Goal: Task Accomplishment & Management: Complete application form

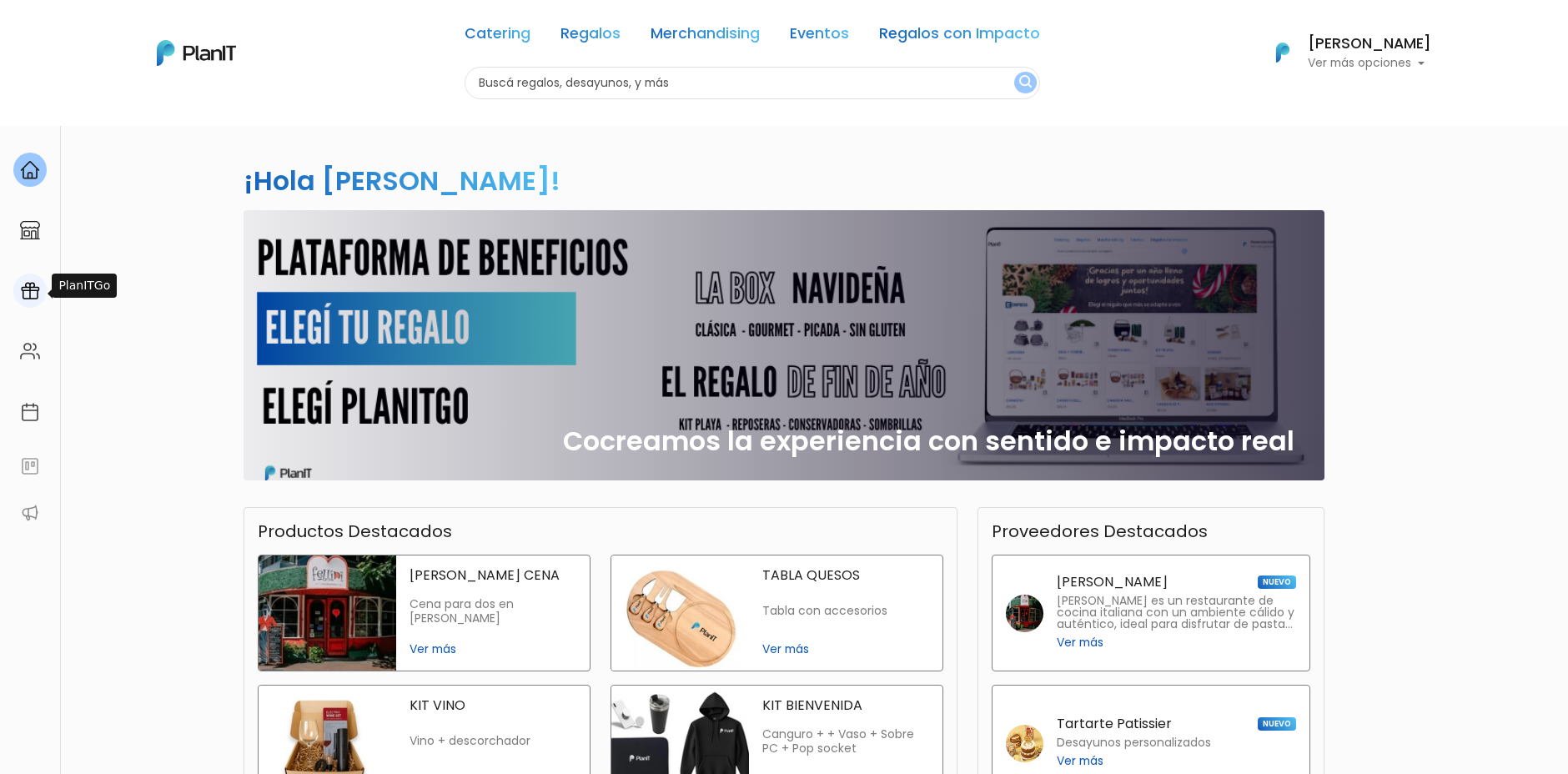
click at [33, 290] on img at bounding box center [30, 290] width 20 height 20
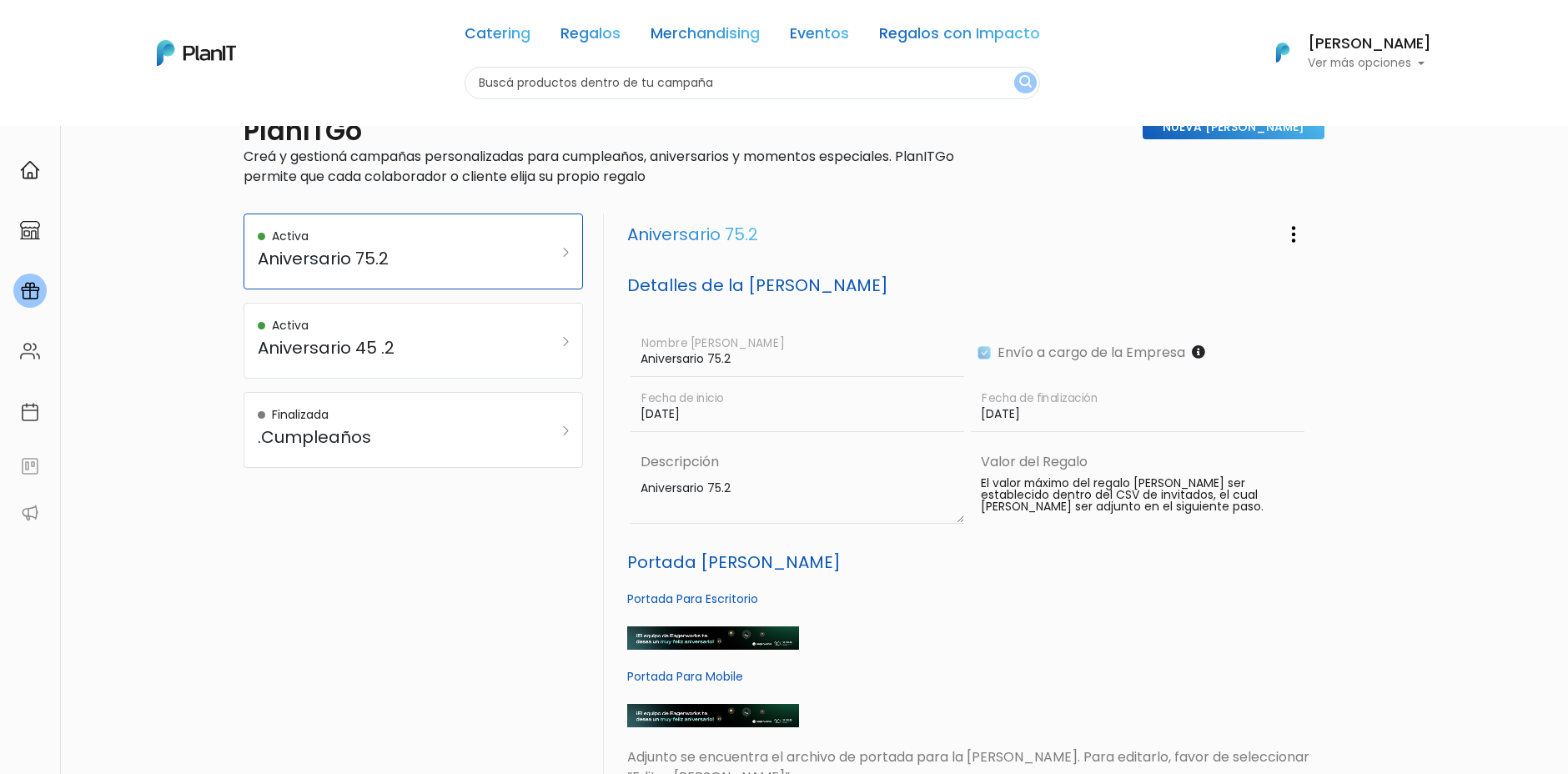
scroll to position [150, 0]
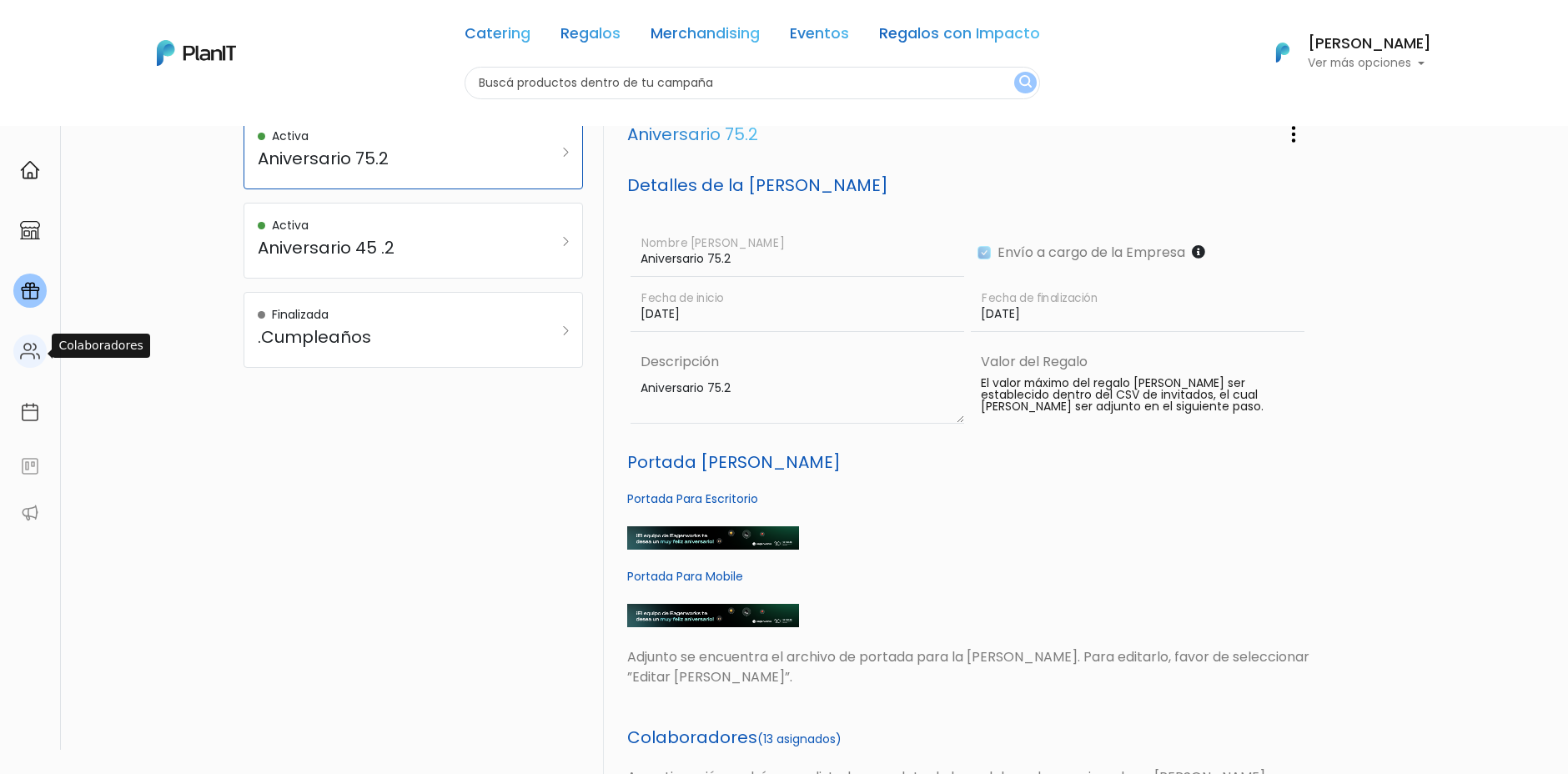
click at [33, 343] on img at bounding box center [30, 351] width 20 height 20
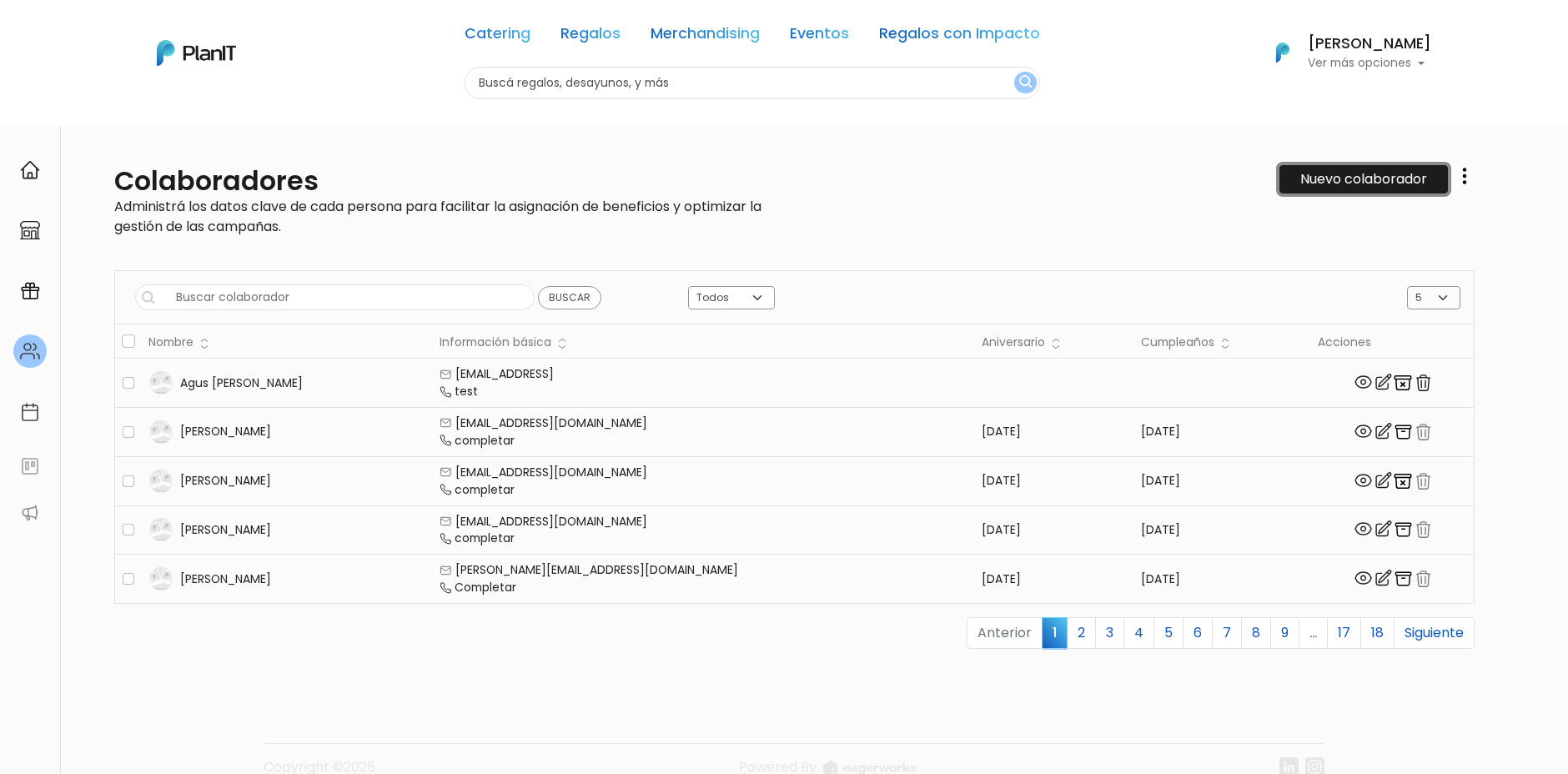
click at [1322, 176] on link "Nuevo colaborador" at bounding box center [1364, 180] width 168 height 29
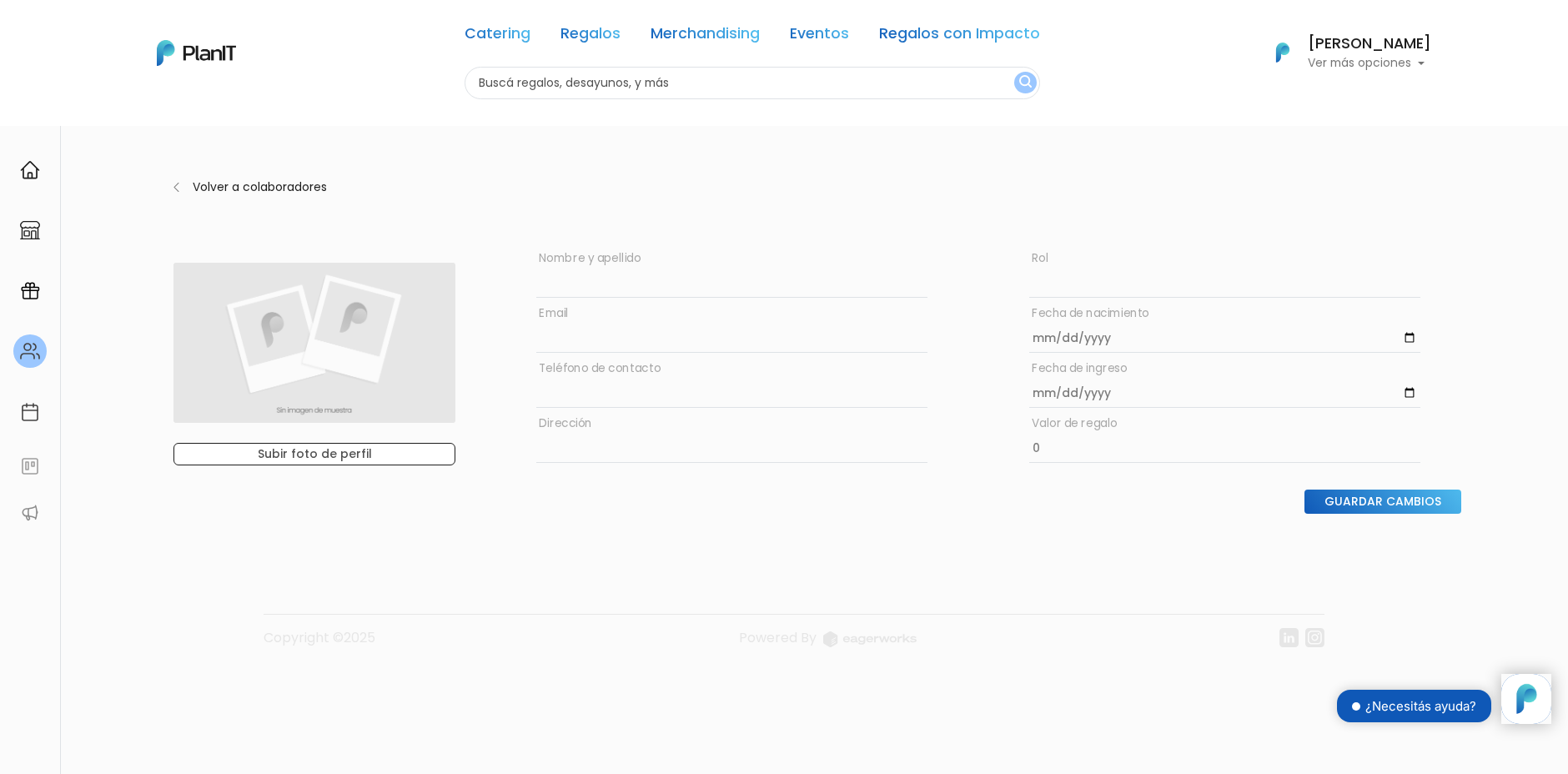
click at [618, 269] on input "text" at bounding box center [731, 273] width 391 height 49
type input "[PERSON_NAME]"
type input "[EMAIL_ADDRESS][DOMAIN_NAME]"
type input "[DATE]"
click at [680, 396] on input "text" at bounding box center [731, 383] width 391 height 49
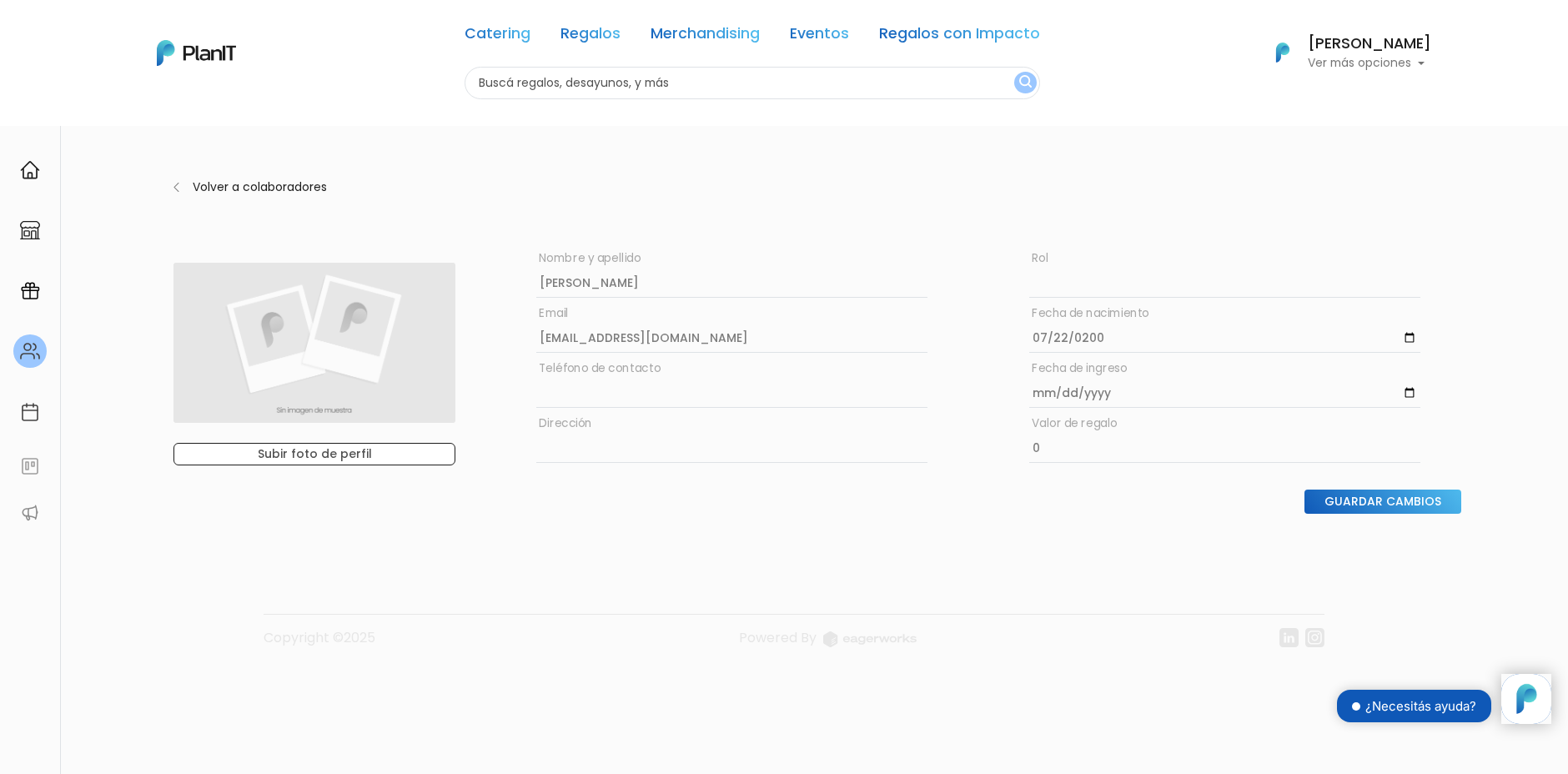
click at [680, 396] on input "text" at bounding box center [731, 383] width 391 height 49
paste input "5491122926162"
type input "5491122926162"
click at [1035, 391] on input "date" at bounding box center [1224, 383] width 391 height 49
type input "2025-10-13"
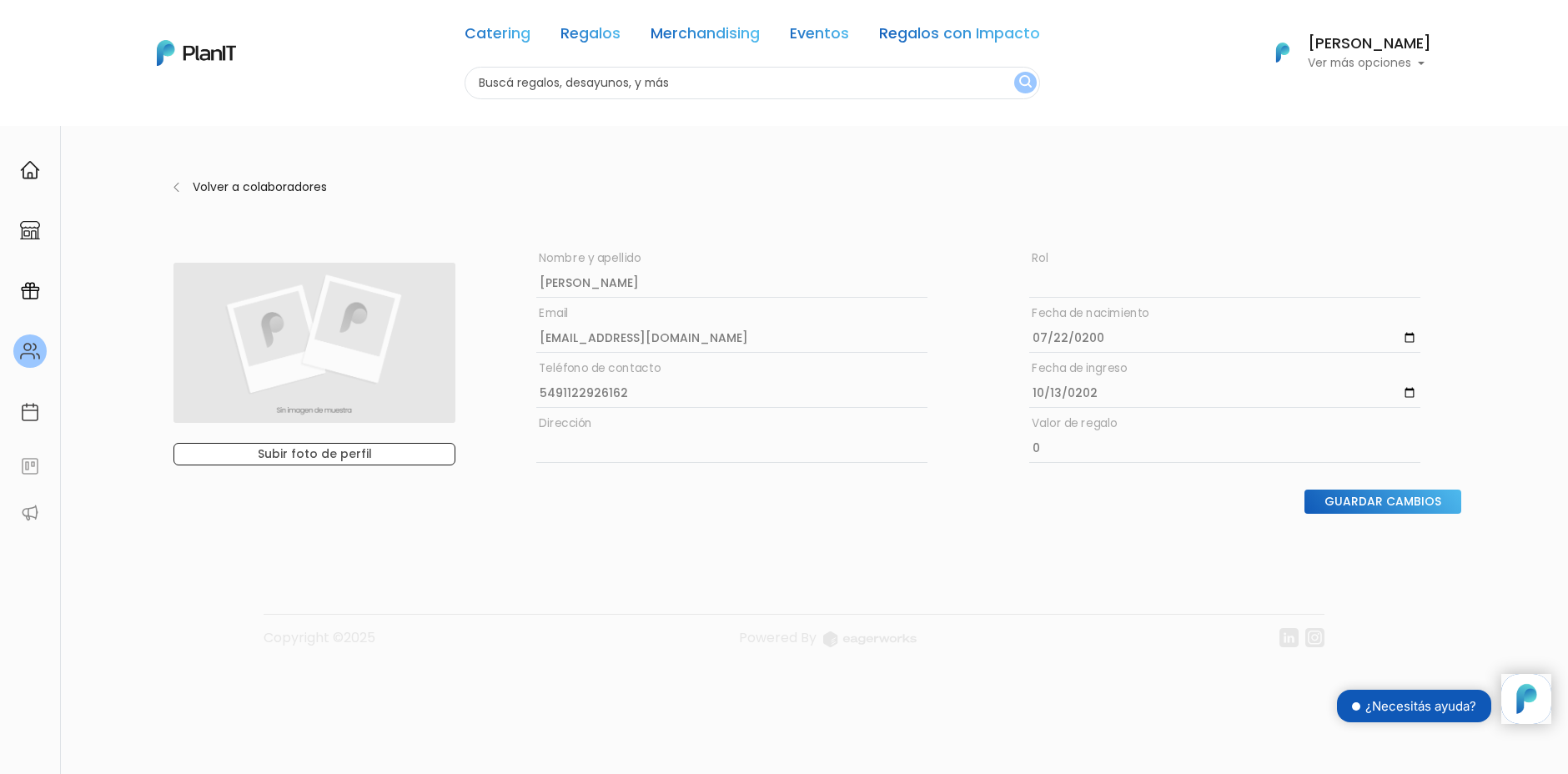
click at [577, 453] on input "text" at bounding box center [731, 439] width 391 height 49
paste input "Maipú 62 piso 3 puerta 16, Ciudad Autónoma de Buenos Aires."
type input "Maipú 62 piso 3 puerta 16, Ciudad Autónoma de Buenos Aires."
click at [1404, 503] on input "Guardar Cambios" at bounding box center [1383, 501] width 157 height 24
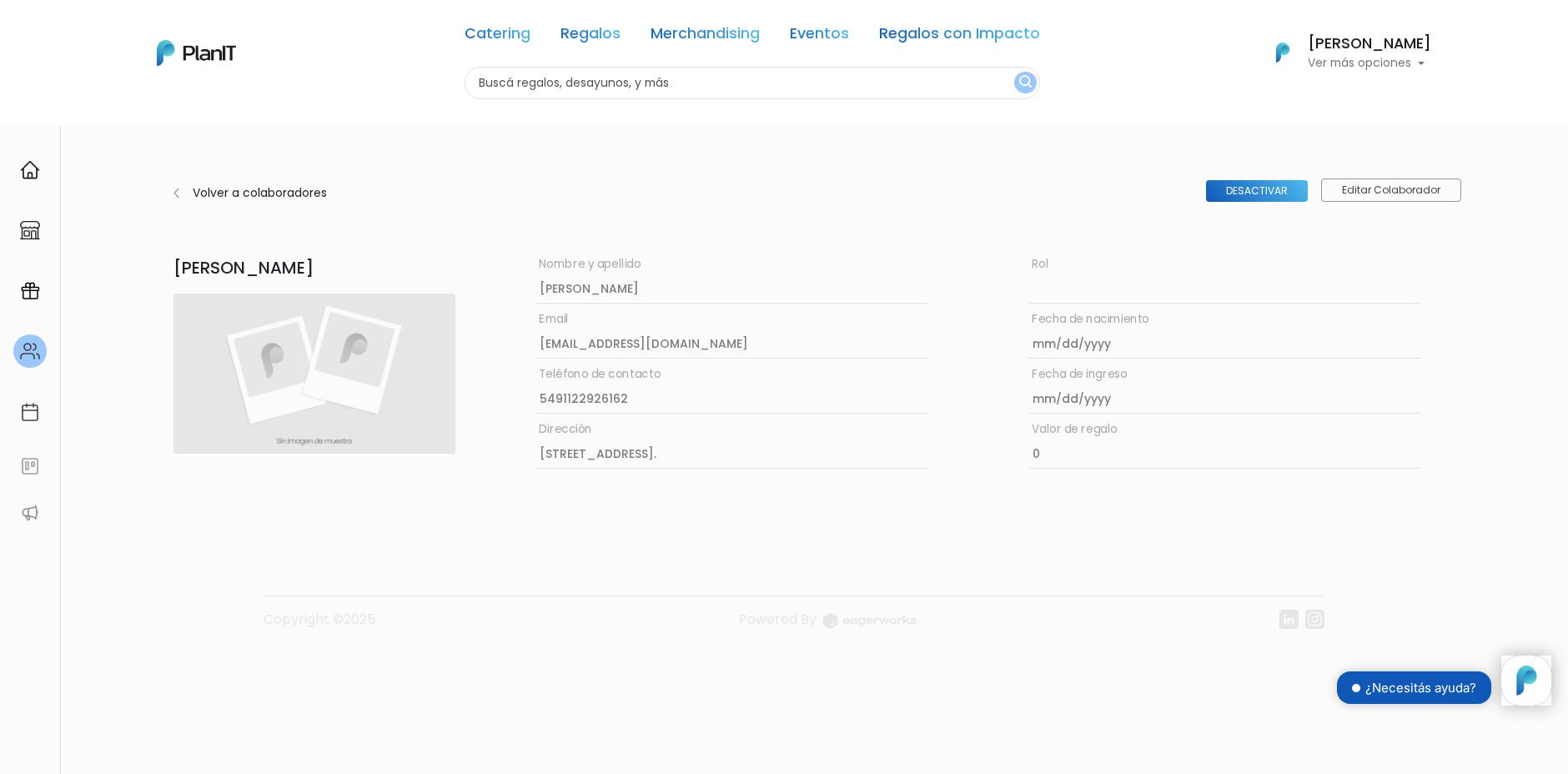
click at [230, 197] on p "Volver a colaboradores" at bounding box center [354, 193] width 322 height 17
